Goal: Information Seeking & Learning: Learn about a topic

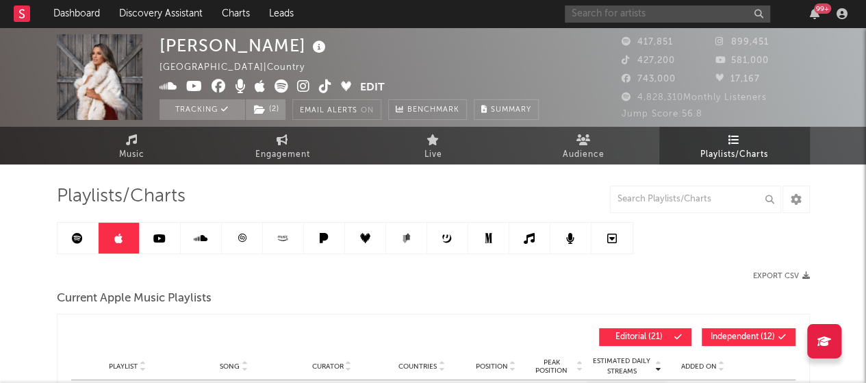
click at [663, 16] on input "text" at bounding box center [667, 13] width 205 height 17
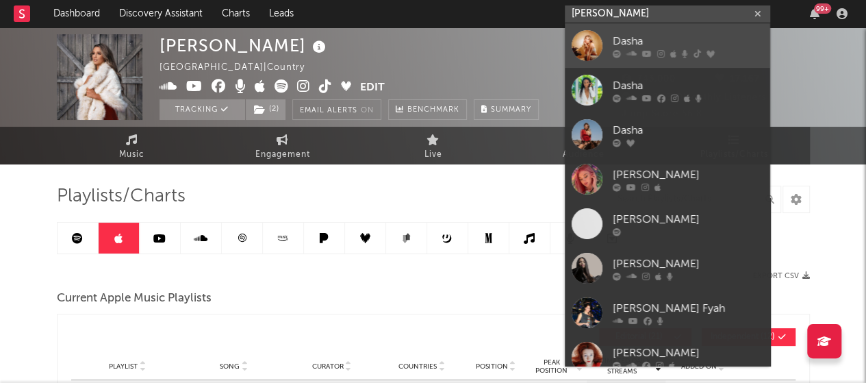
type input "[PERSON_NAME]"
click at [640, 45] on div "Dasha" at bounding box center [688, 41] width 151 height 16
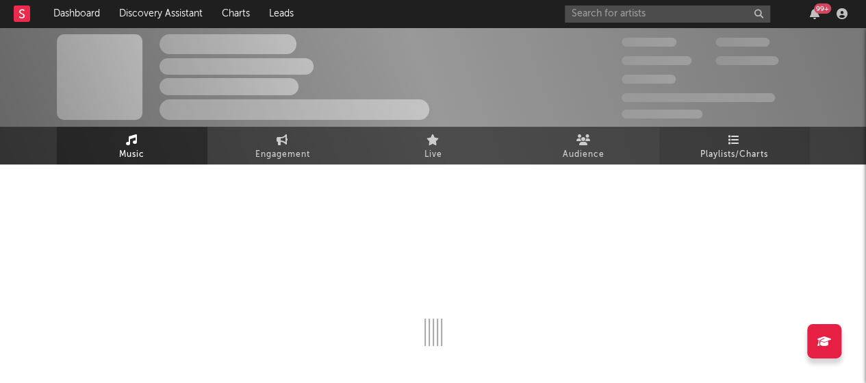
click at [734, 149] on span "Playlists/Charts" at bounding box center [734, 154] width 68 height 16
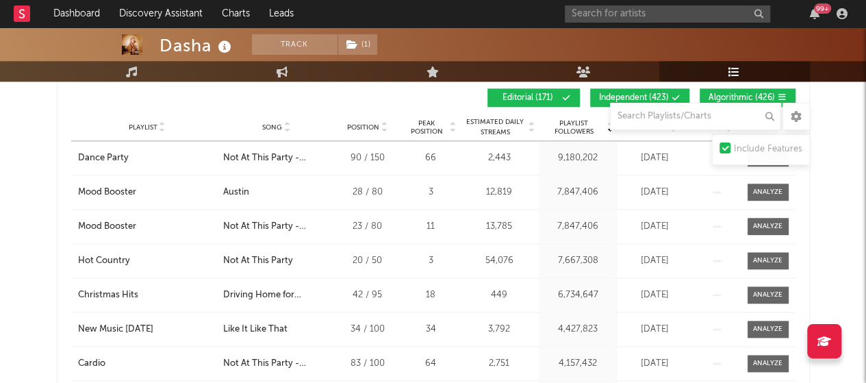
scroll to position [732, 0]
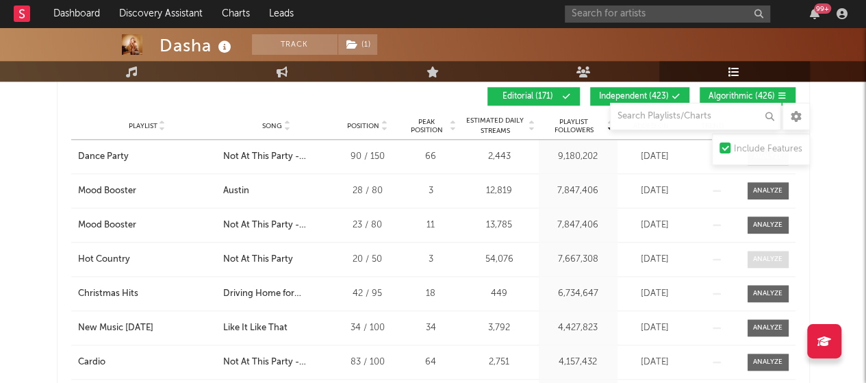
click at [771, 259] on div at bounding box center [767, 259] width 29 height 10
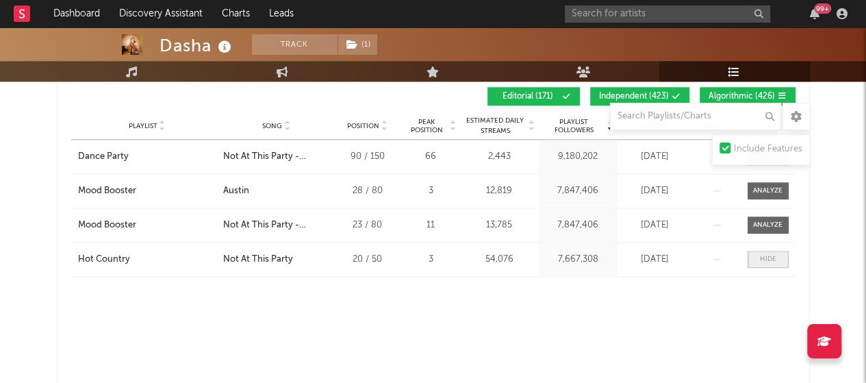
select select "1w"
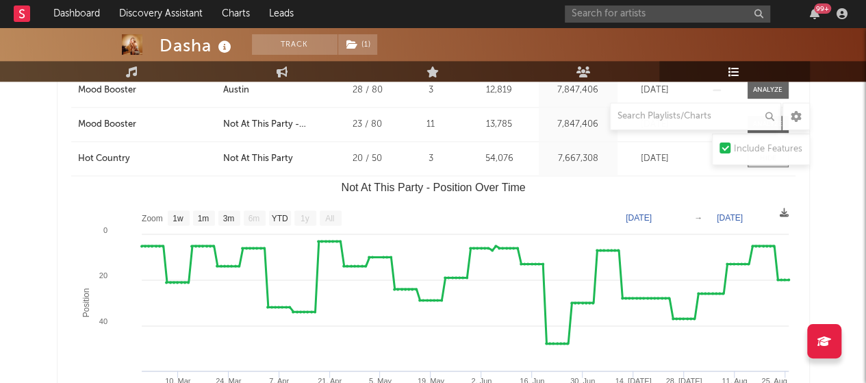
scroll to position [834, 0]
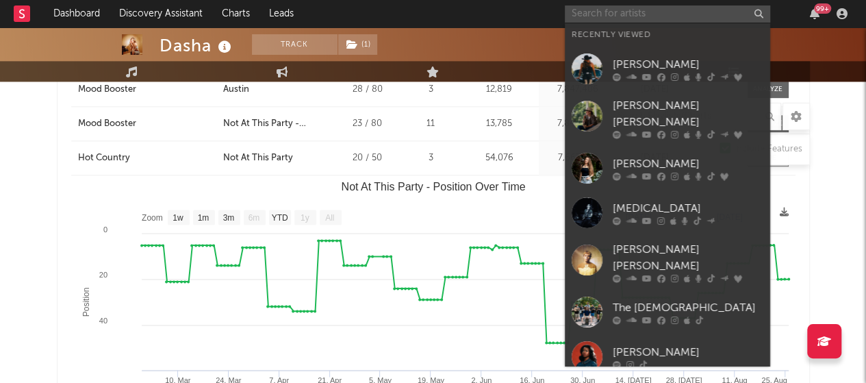
click at [609, 10] on input "text" at bounding box center [667, 13] width 205 height 17
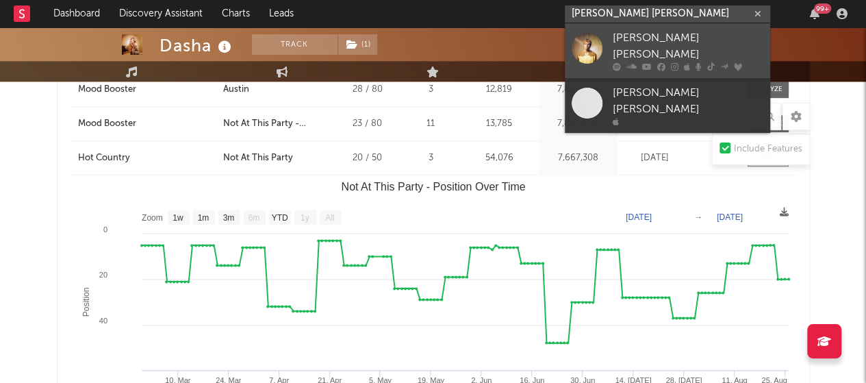
type input "[PERSON_NAME] [PERSON_NAME]"
click at [589, 43] on div at bounding box center [587, 47] width 31 height 31
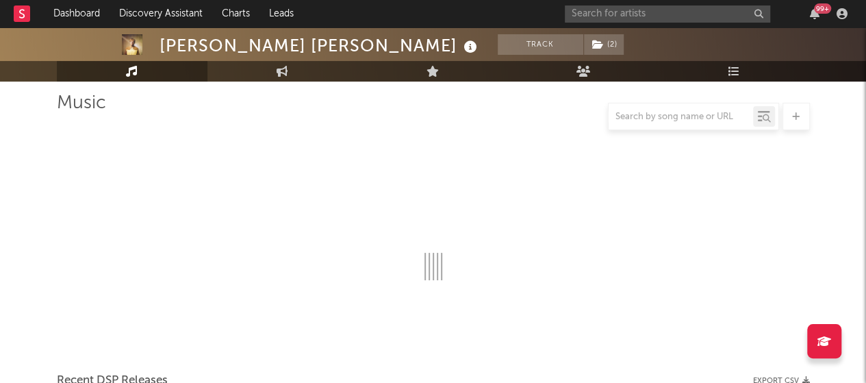
scroll to position [834, 0]
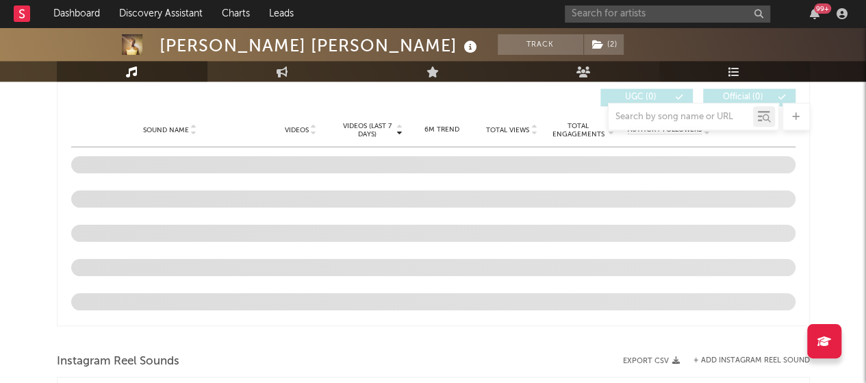
click at [724, 69] on link "Playlists/Charts" at bounding box center [734, 71] width 151 height 21
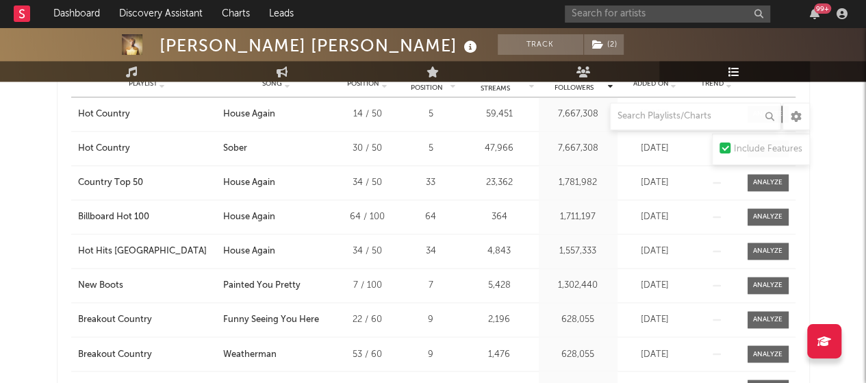
scroll to position [975, 0]
click at [767, 283] on div at bounding box center [767, 284] width 29 height 10
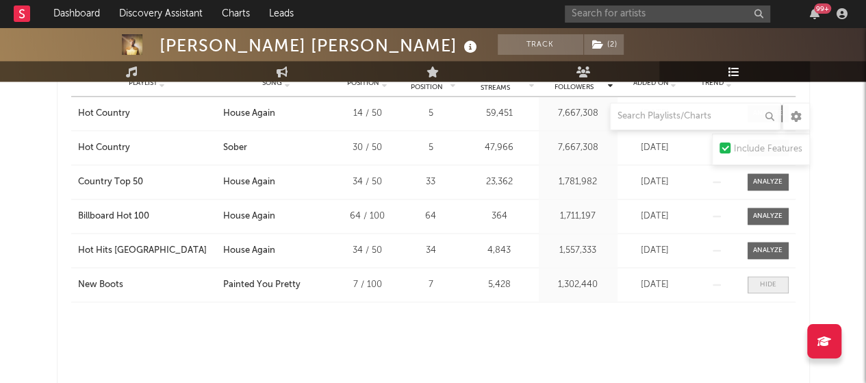
select select "1w"
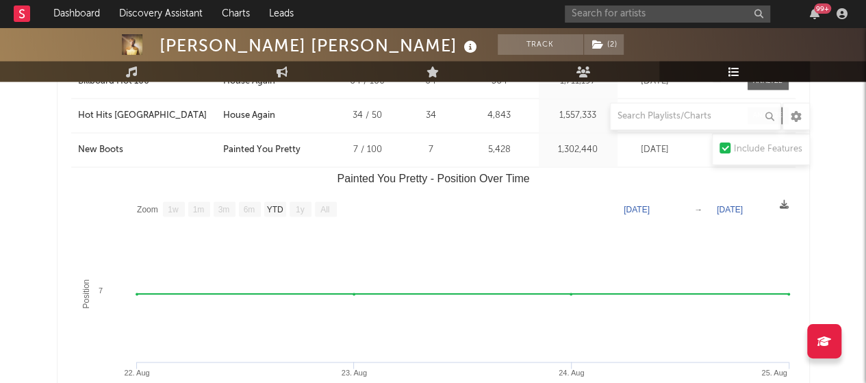
scroll to position [1122, 0]
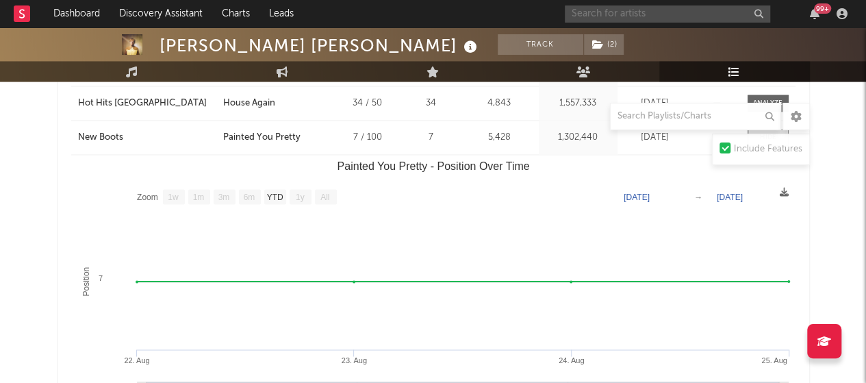
click at [609, 14] on input "text" at bounding box center [667, 13] width 205 height 17
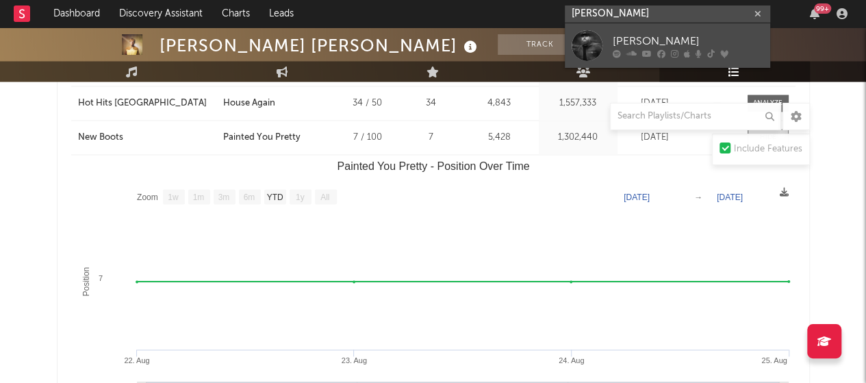
type input "[PERSON_NAME]"
click at [624, 49] on div "[PERSON_NAME]" at bounding box center [688, 41] width 151 height 16
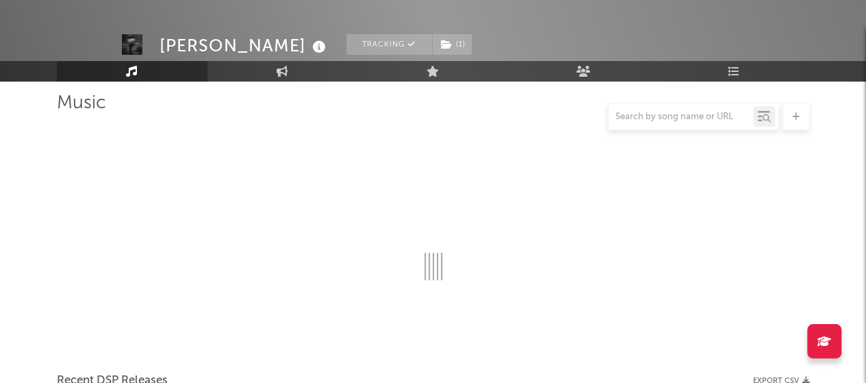
scroll to position [1122, 0]
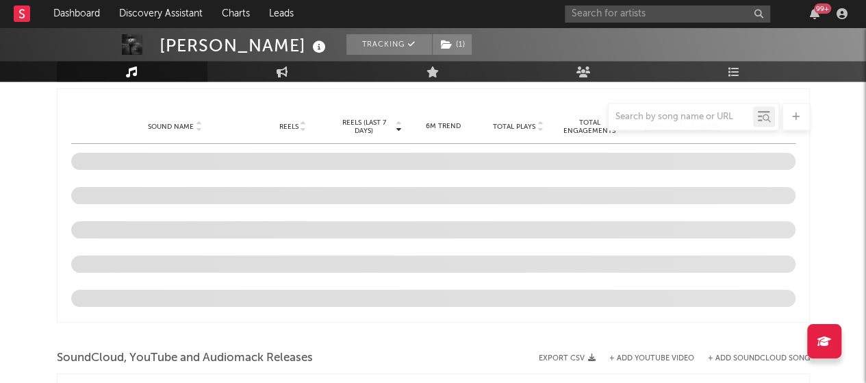
select select "6m"
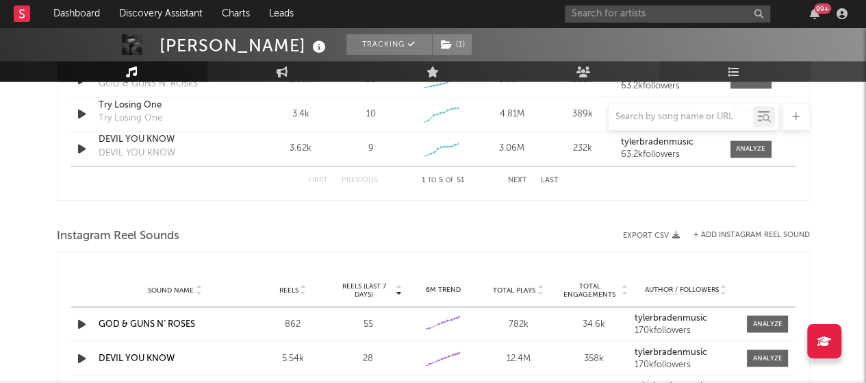
click at [736, 66] on icon at bounding box center [734, 71] width 12 height 11
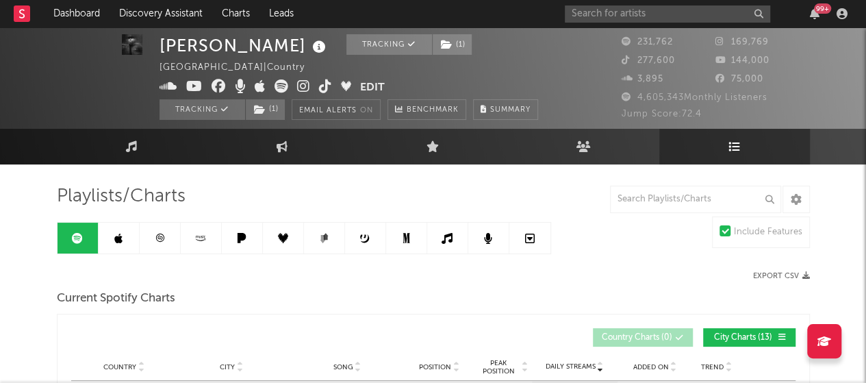
scroll to position [5, 0]
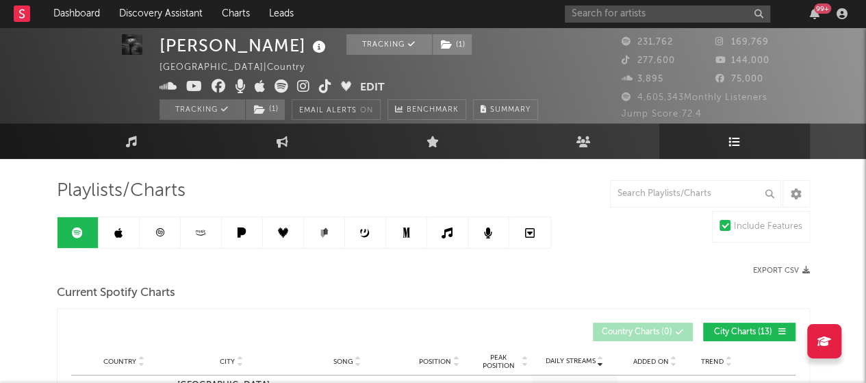
click at [195, 227] on icon at bounding box center [201, 232] width 16 height 10
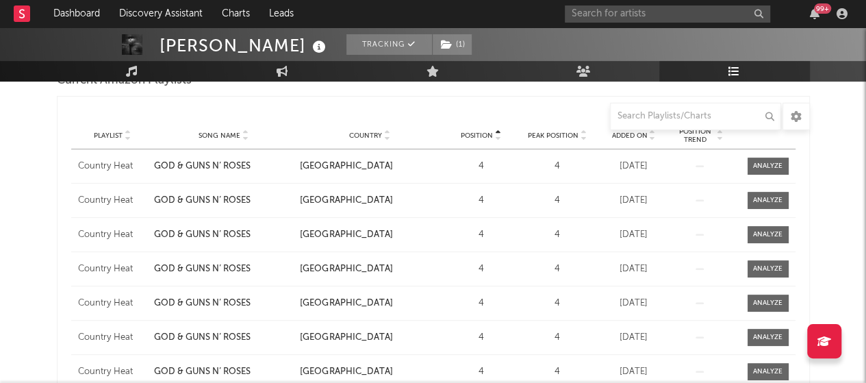
scroll to position [216, 0]
click at [787, 170] on span at bounding box center [767, 166] width 41 height 17
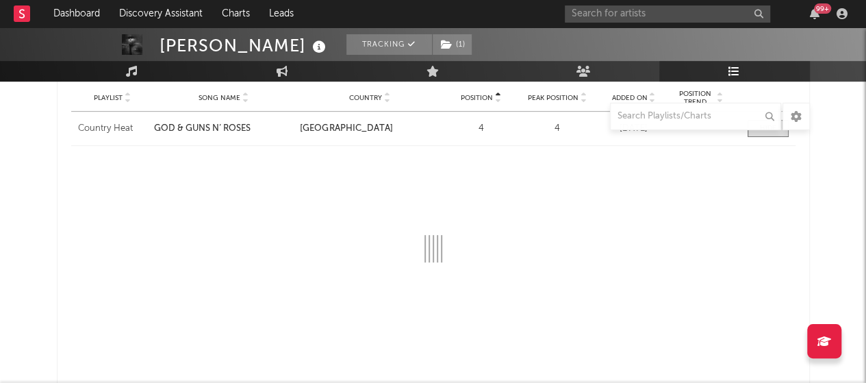
scroll to position [256, 0]
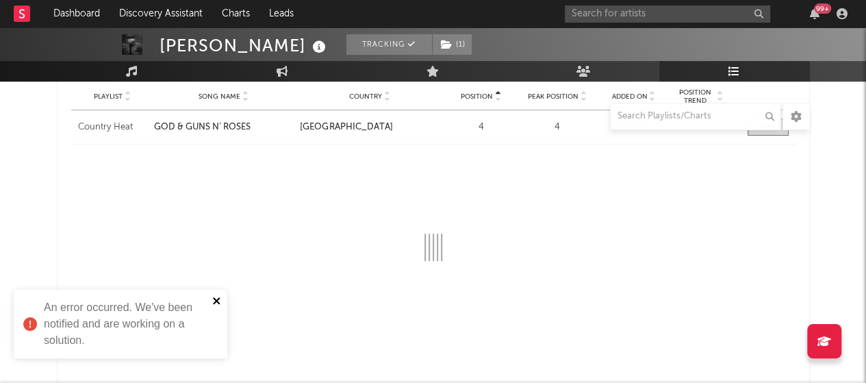
click at [215, 303] on icon "close" at bounding box center [216, 300] width 7 height 7
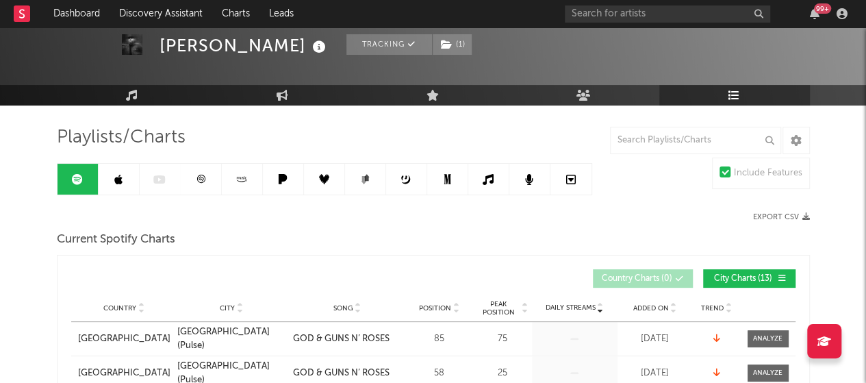
scroll to position [57, 0]
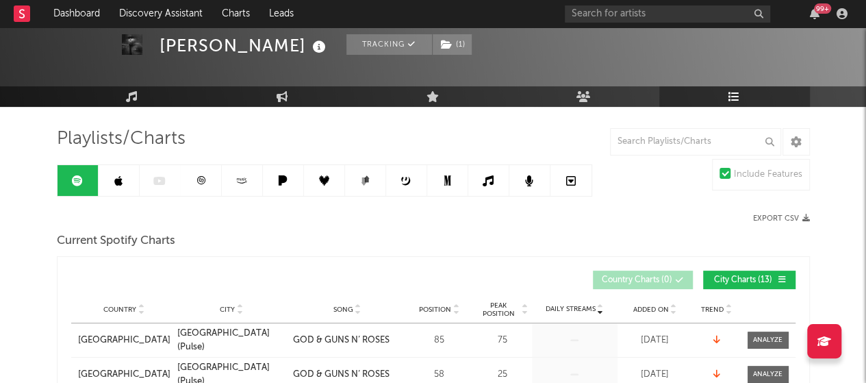
click at [234, 179] on icon at bounding box center [242, 180] width 16 height 10
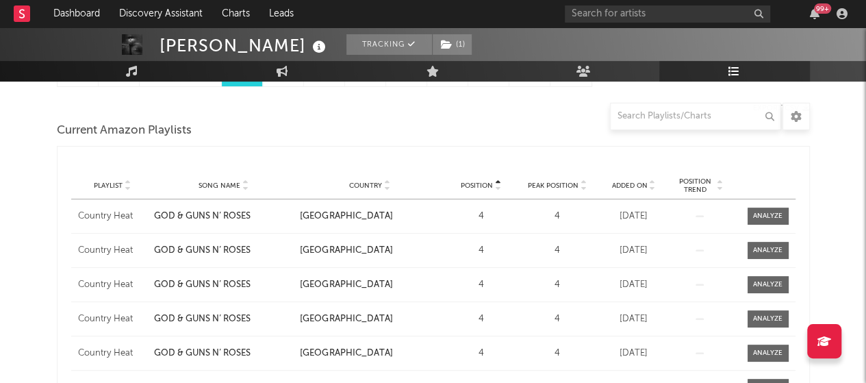
scroll to position [169, 0]
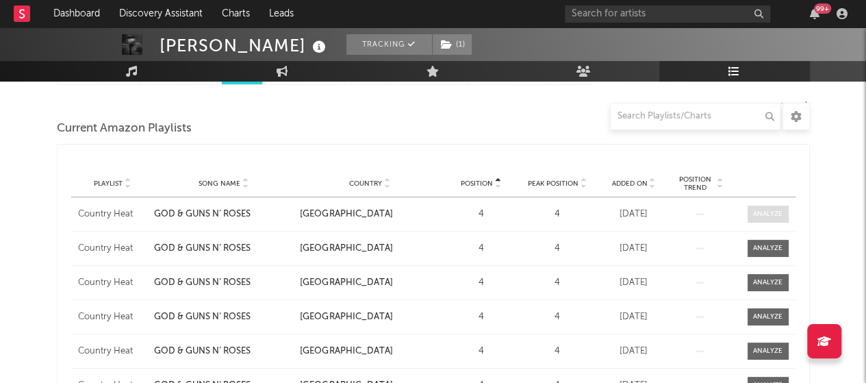
click at [769, 209] on div at bounding box center [767, 214] width 29 height 10
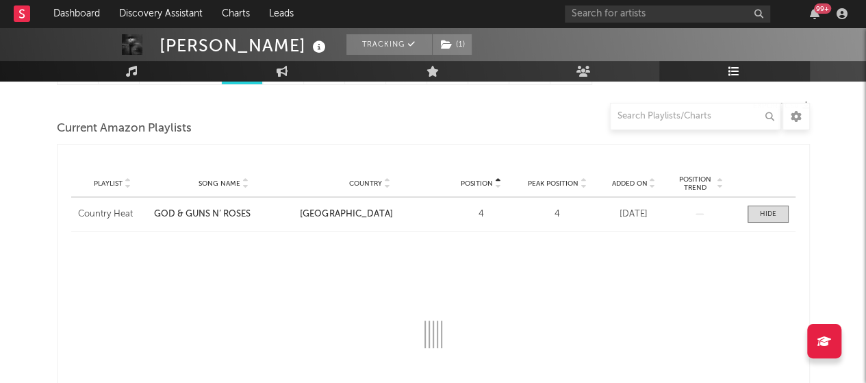
select select "1w"
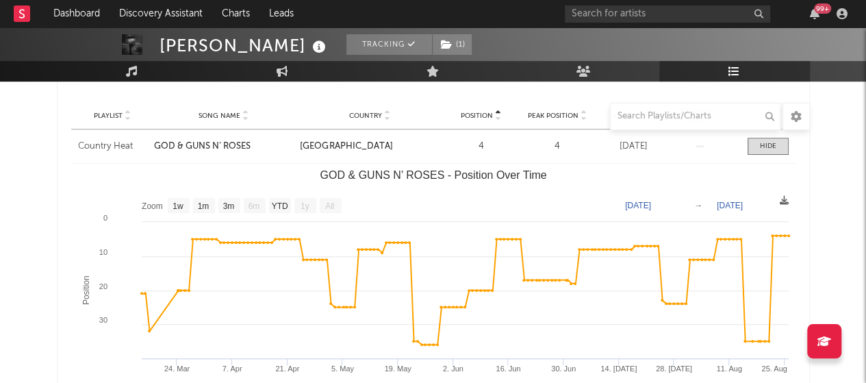
scroll to position [238, 0]
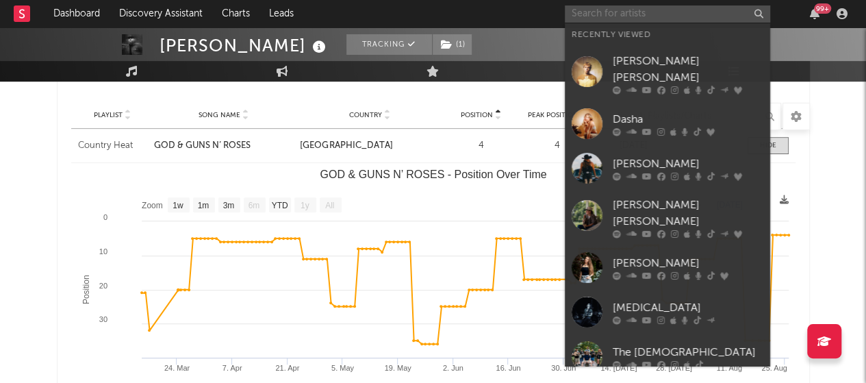
click at [628, 17] on input "text" at bounding box center [667, 13] width 205 height 17
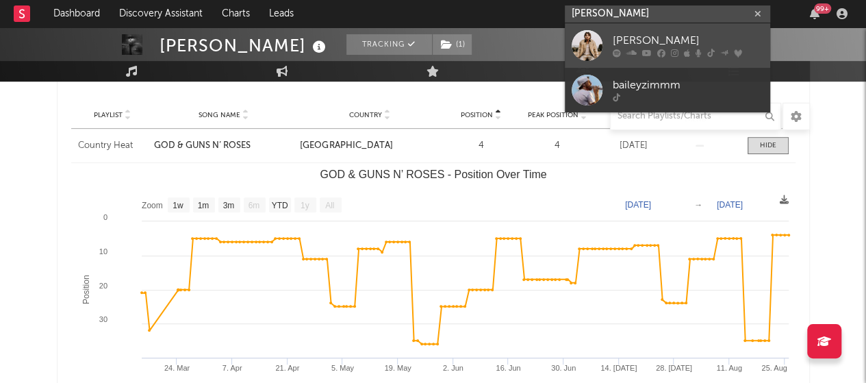
type input "bailey zimm"
click at [620, 44] on div "[PERSON_NAME]" at bounding box center [688, 41] width 151 height 16
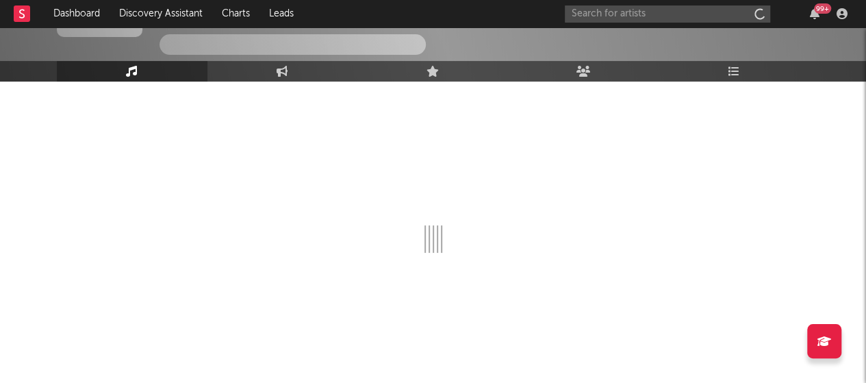
scroll to position [93, 0]
select select "6m"
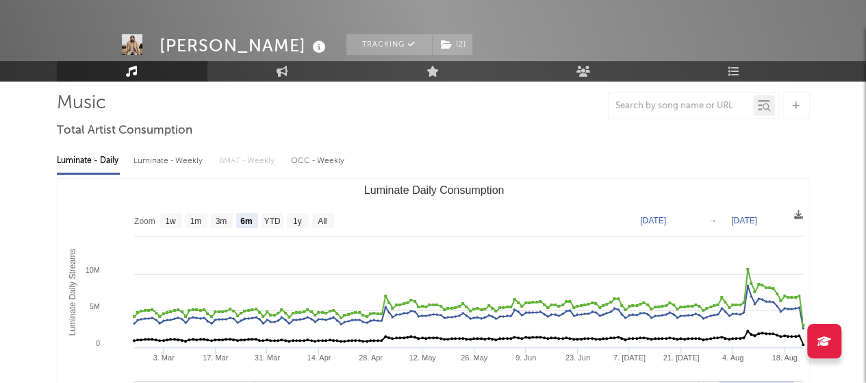
scroll to position [238, 0]
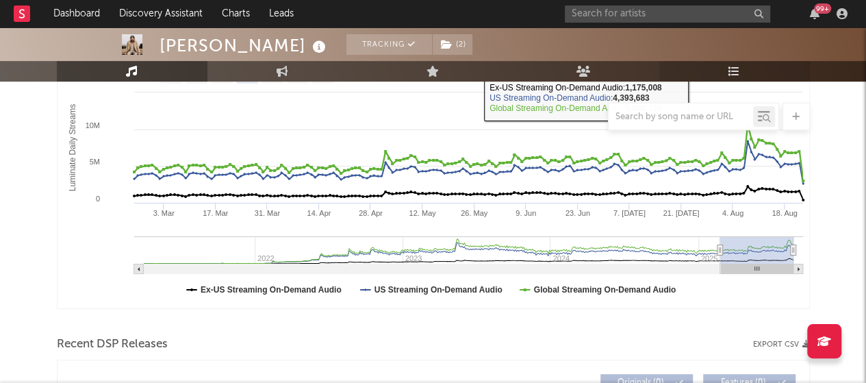
click at [741, 71] on link "Playlists/Charts" at bounding box center [734, 71] width 151 height 21
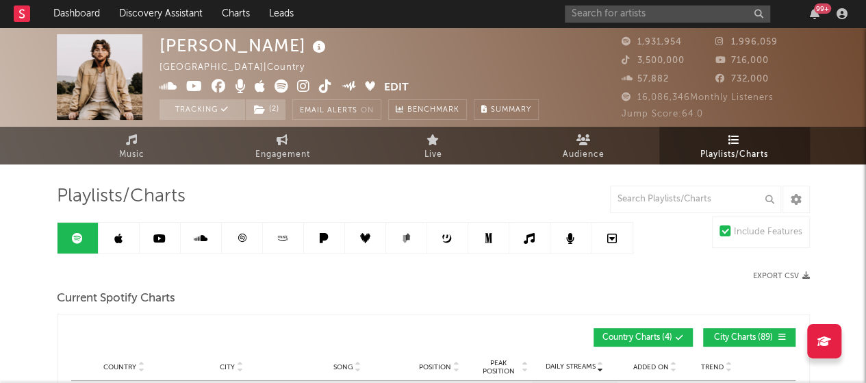
click at [127, 232] on link at bounding box center [119, 237] width 41 height 31
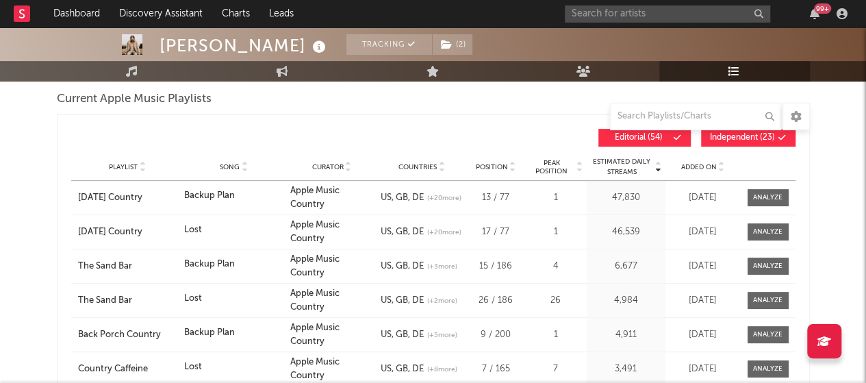
scroll to position [220, 0]
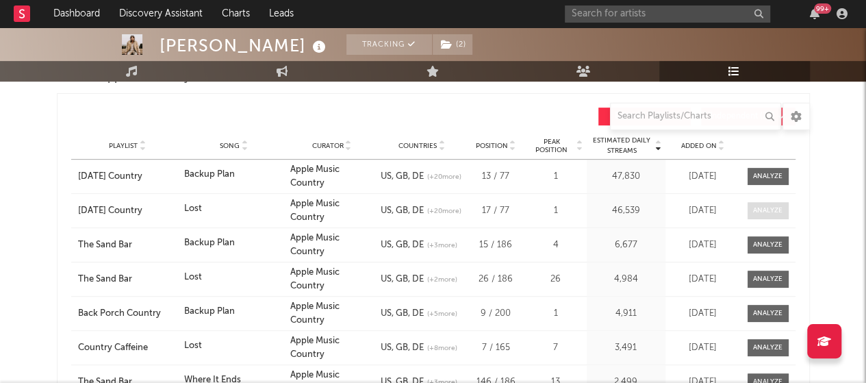
click at [770, 209] on div at bounding box center [767, 210] width 29 height 10
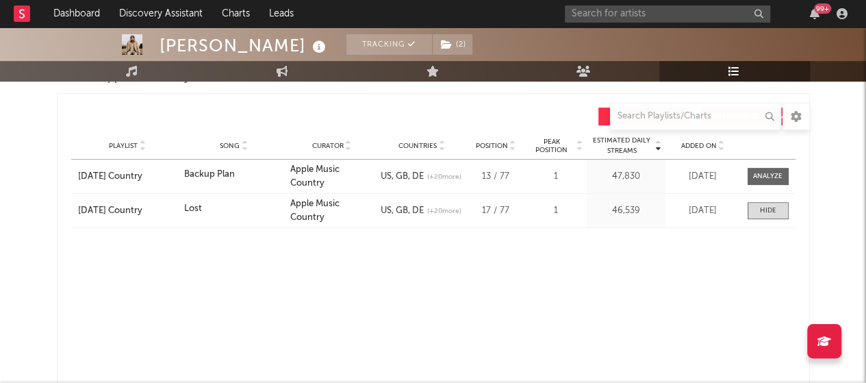
select select "1w"
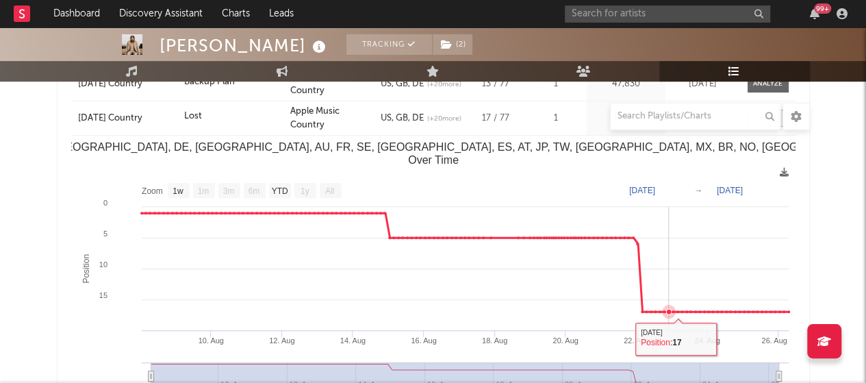
scroll to position [313, 0]
